Goal: Task Accomplishment & Management: Complete application form

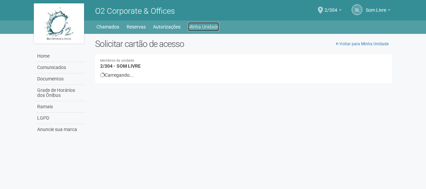
click at [192, 29] on link "Minha Unidade" at bounding box center [203, 26] width 31 height 9
click at [209, 23] on link "Minha Unidade" at bounding box center [203, 26] width 31 height 9
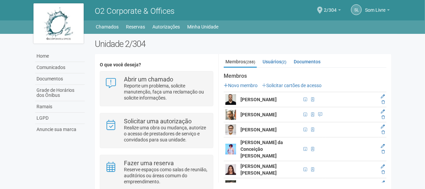
scroll to position [100, 0]
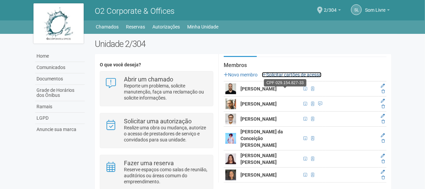
click at [284, 72] on link "Solicitar cartões de acesso" at bounding box center [292, 74] width 60 height 5
